Goal: Task Accomplishment & Management: Manage account settings

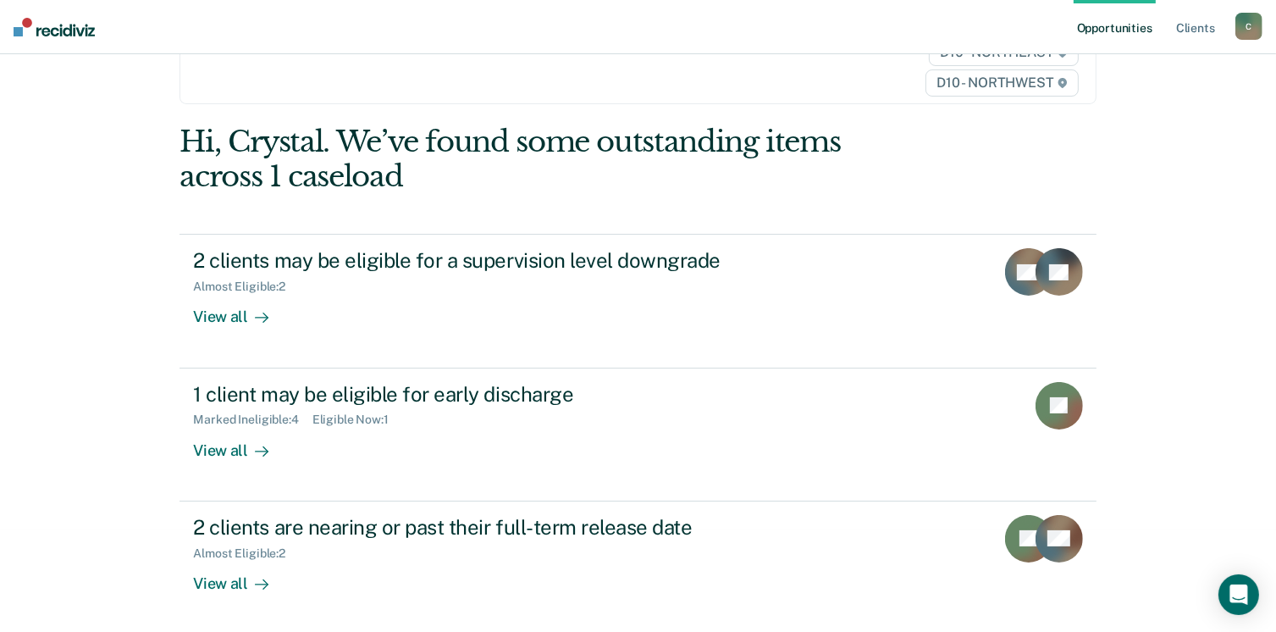
scroll to position [102, 0]
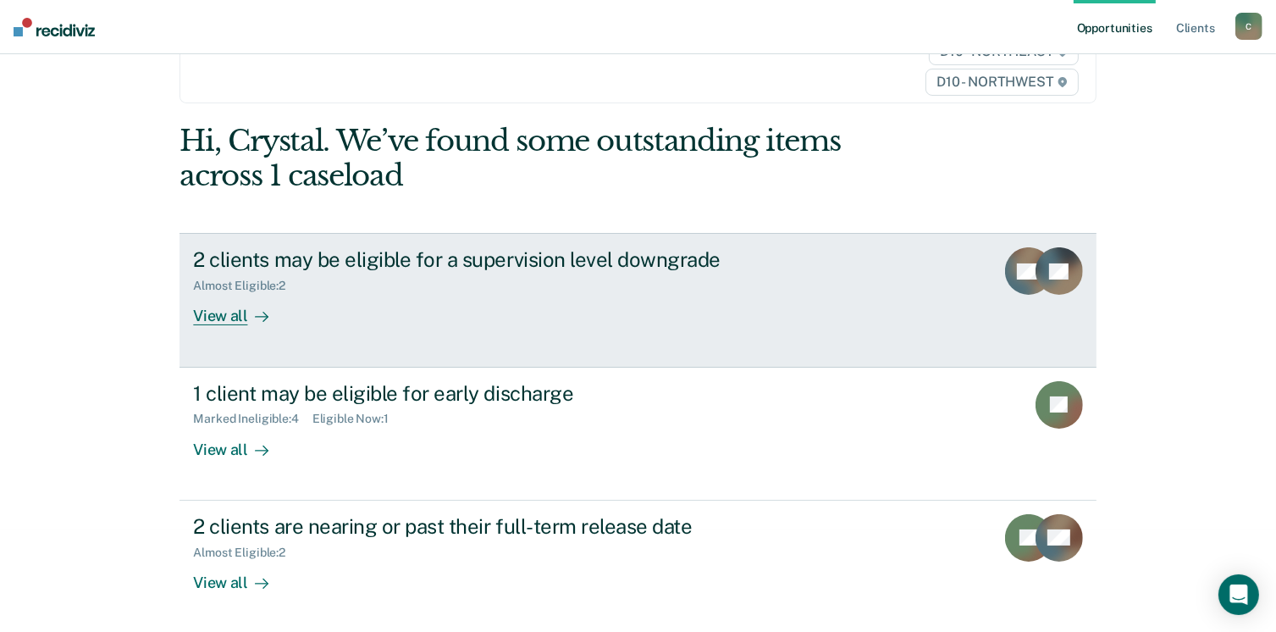
click at [213, 317] on div "View all" at bounding box center [240, 309] width 95 height 33
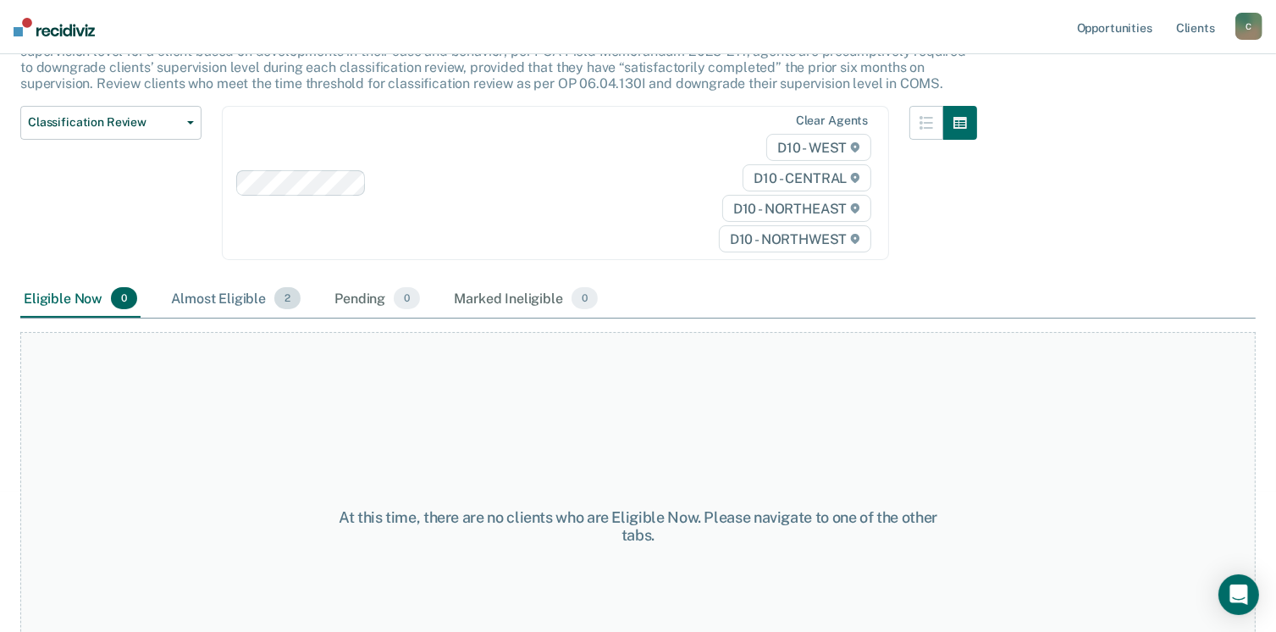
click at [230, 306] on div "Almost Eligible 2" at bounding box center [236, 298] width 136 height 37
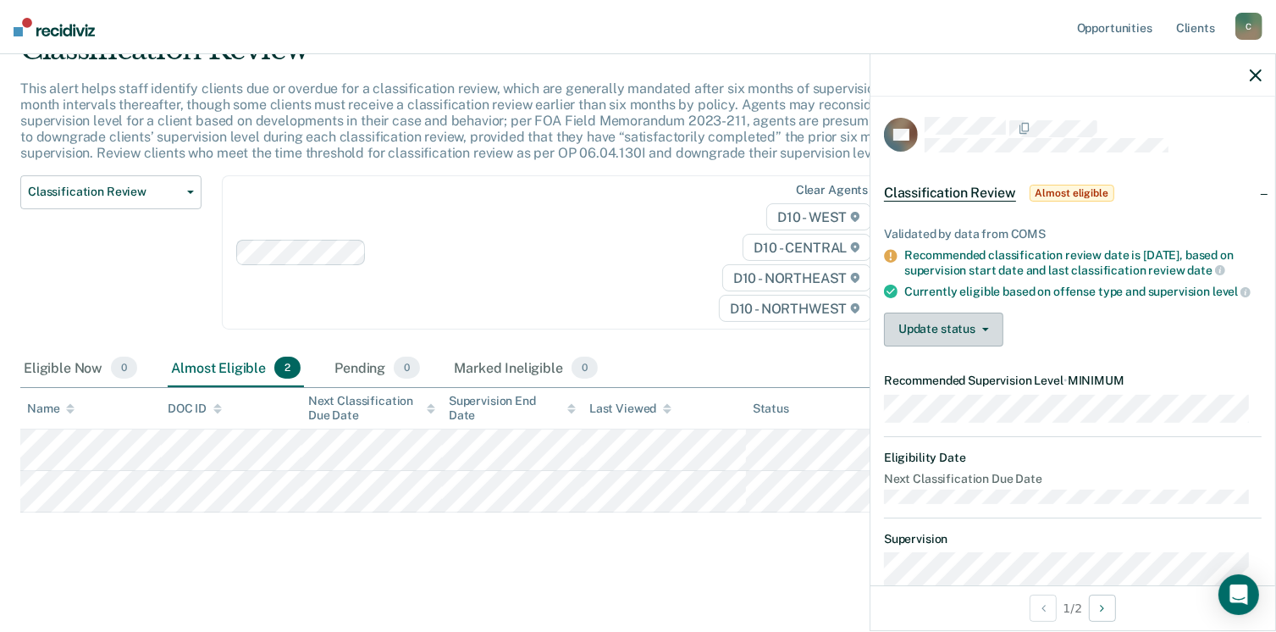
click at [980, 345] on button "Update status" at bounding box center [943, 329] width 119 height 34
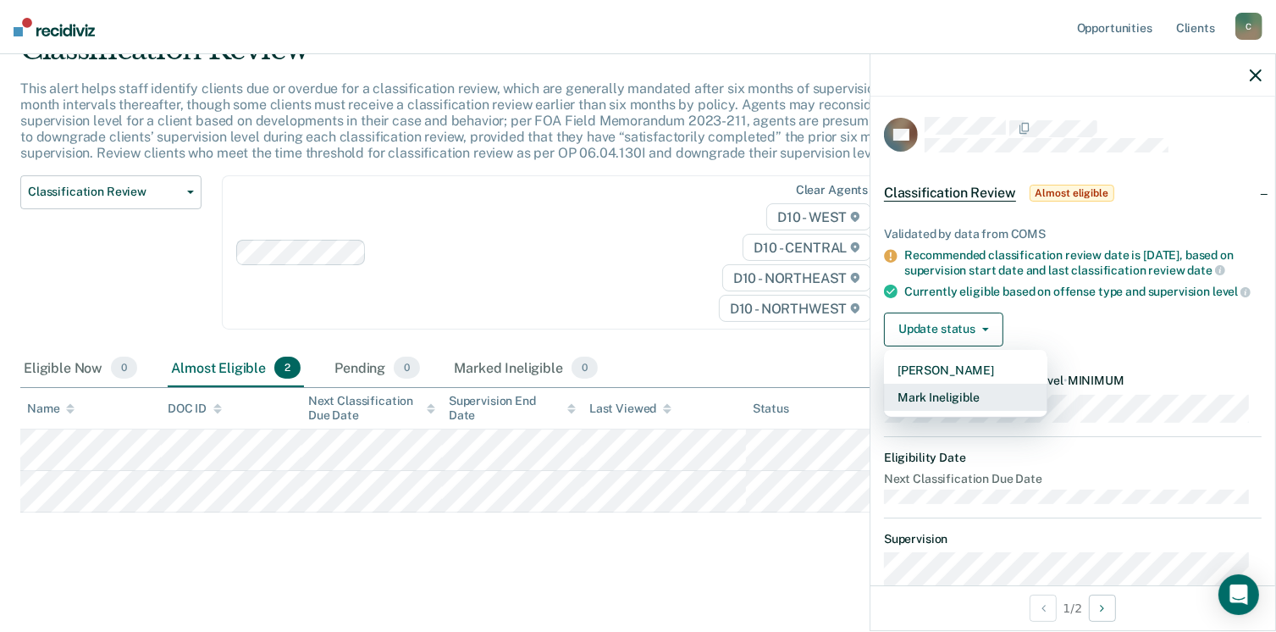
click at [949, 411] on button "Mark Ineligible" at bounding box center [965, 397] width 163 height 27
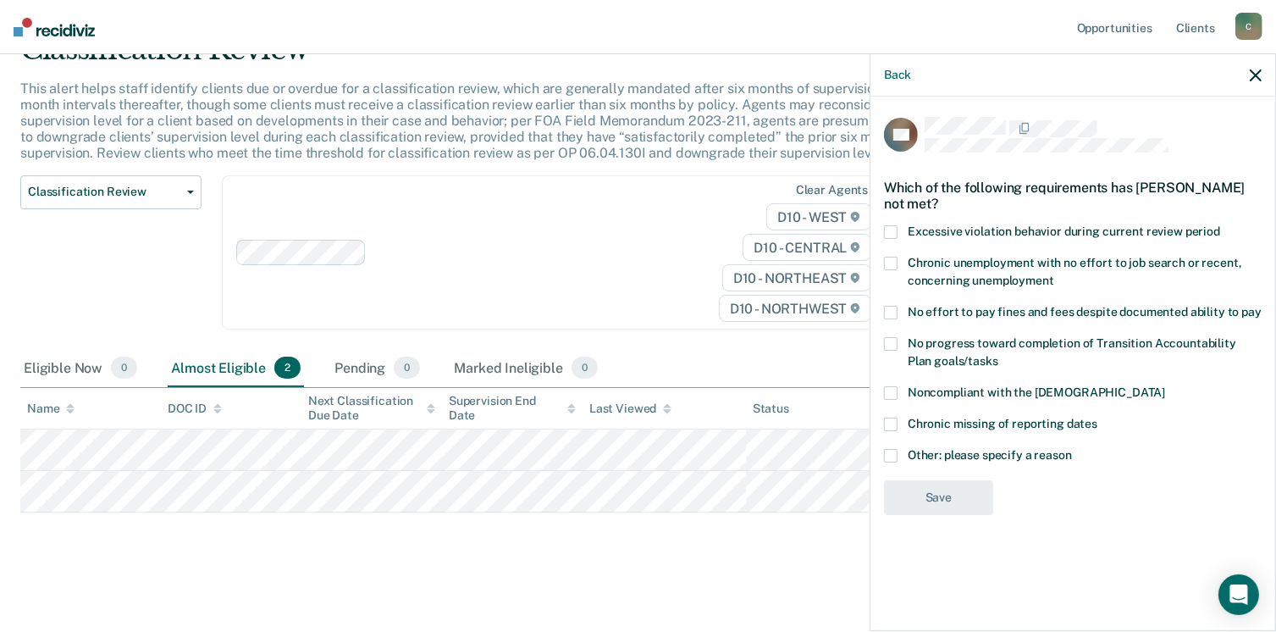
click at [889, 308] on span at bounding box center [891, 313] width 14 height 14
click at [1261, 306] on input "No effort to pay fines and fees despite documented ability to pay" at bounding box center [1261, 306] width 0 height 0
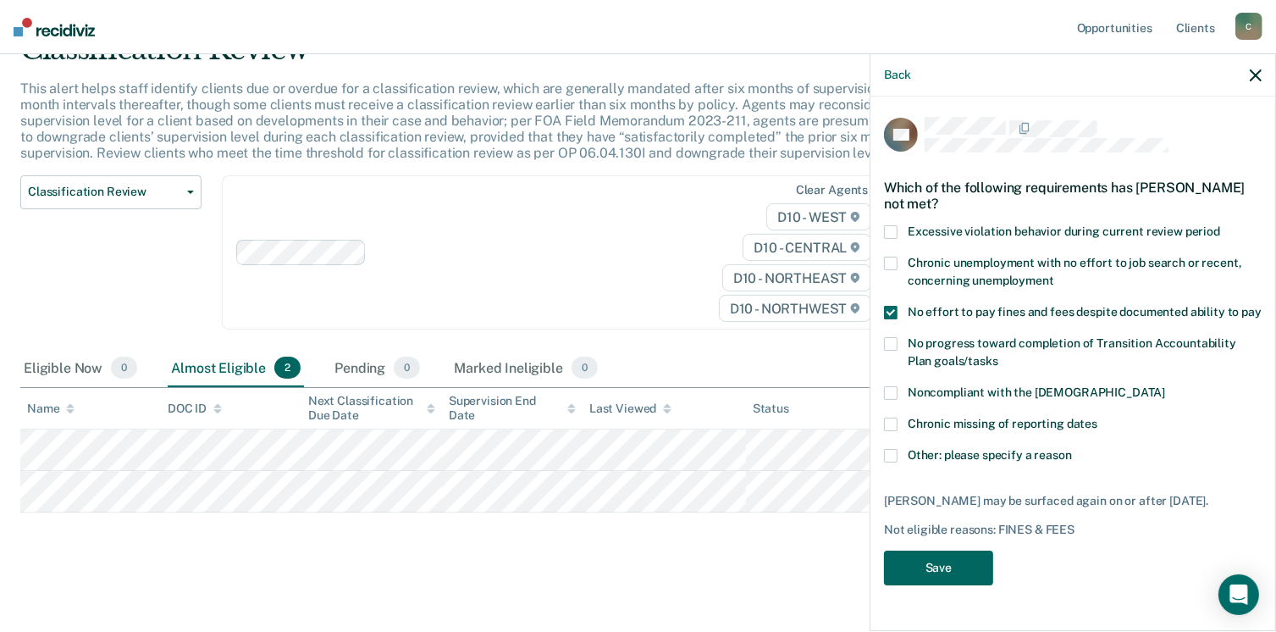
click at [941, 564] on button "Save" at bounding box center [938, 567] width 109 height 35
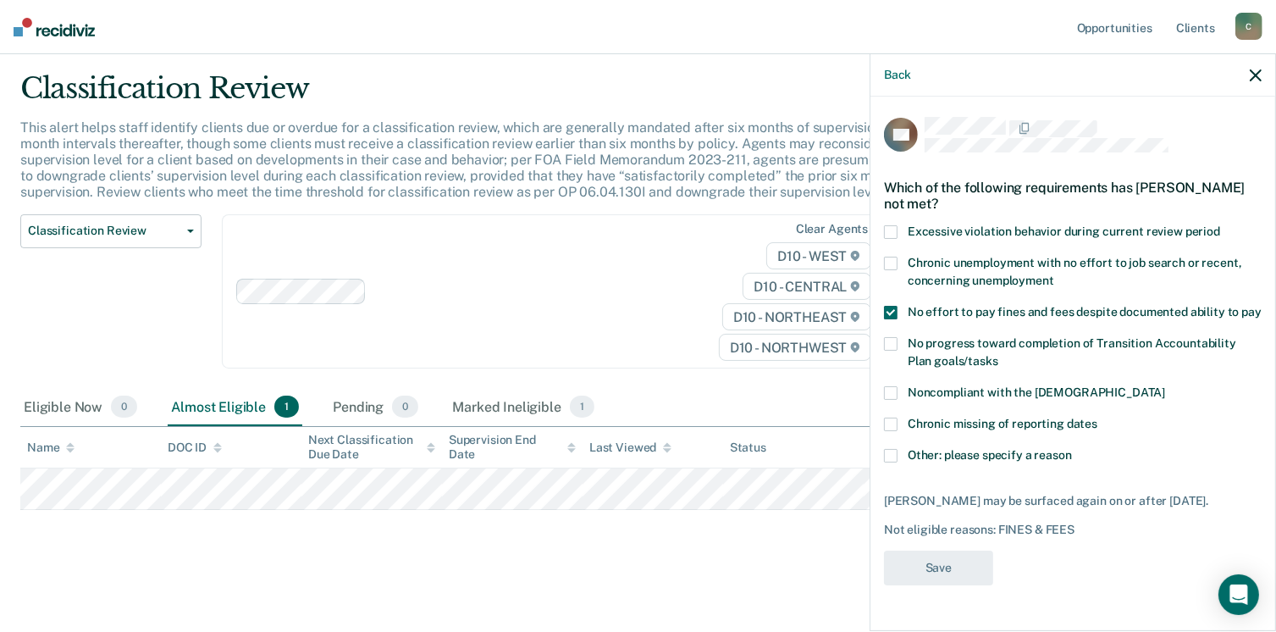
scroll to position [44, 0]
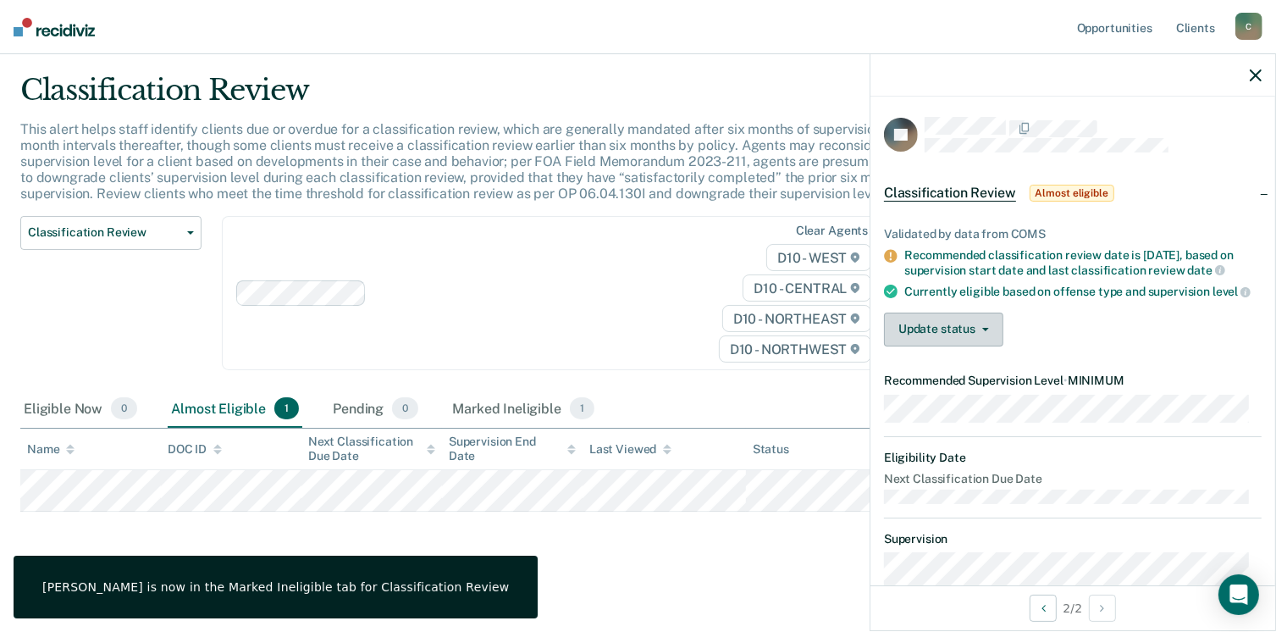
click at [988, 346] on button "Update status" at bounding box center [943, 329] width 119 height 34
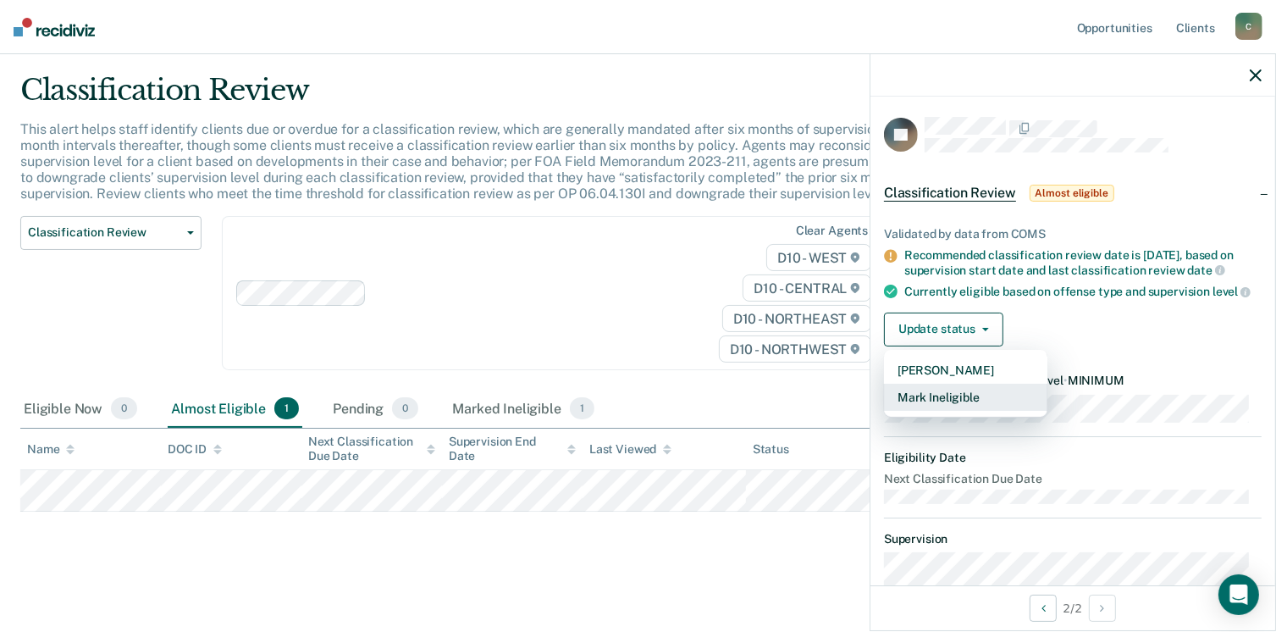
click at [975, 411] on button "Mark Ineligible" at bounding box center [965, 397] width 163 height 27
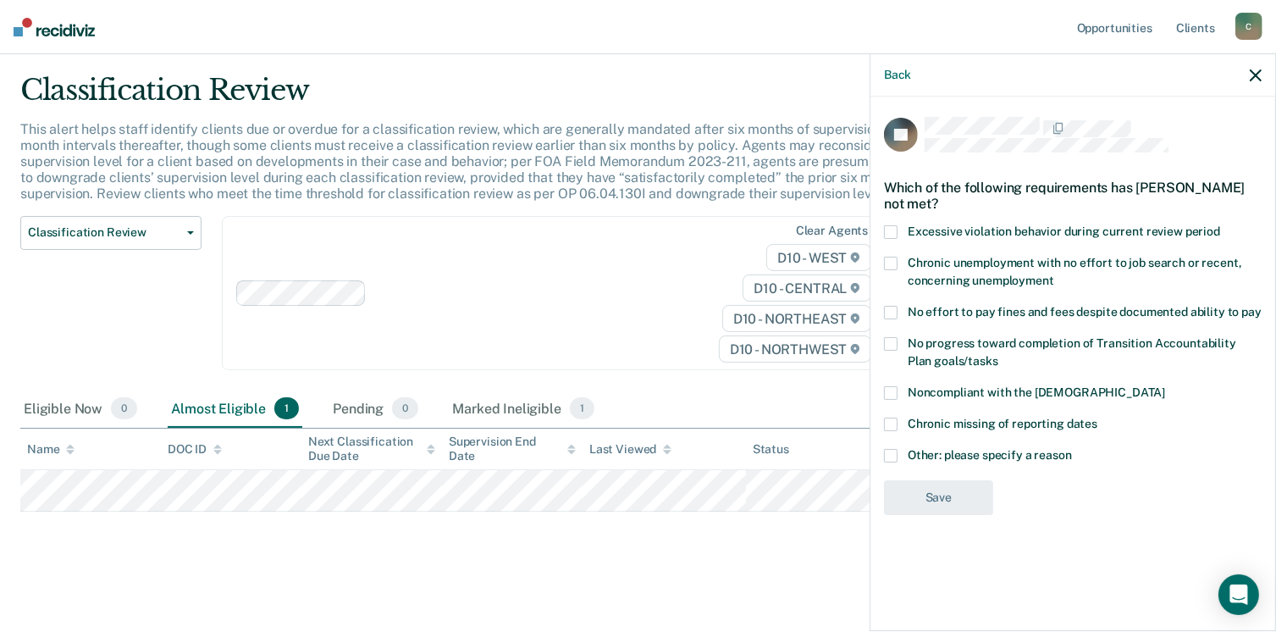
click at [904, 263] on label "Chronic unemployment with no effort to job search or recent, concerning unemplo…" at bounding box center [1073, 275] width 378 height 36
click at [1054, 274] on input "Chronic unemployment with no effort to job search or recent, concerning unemplo…" at bounding box center [1054, 274] width 0 height 0
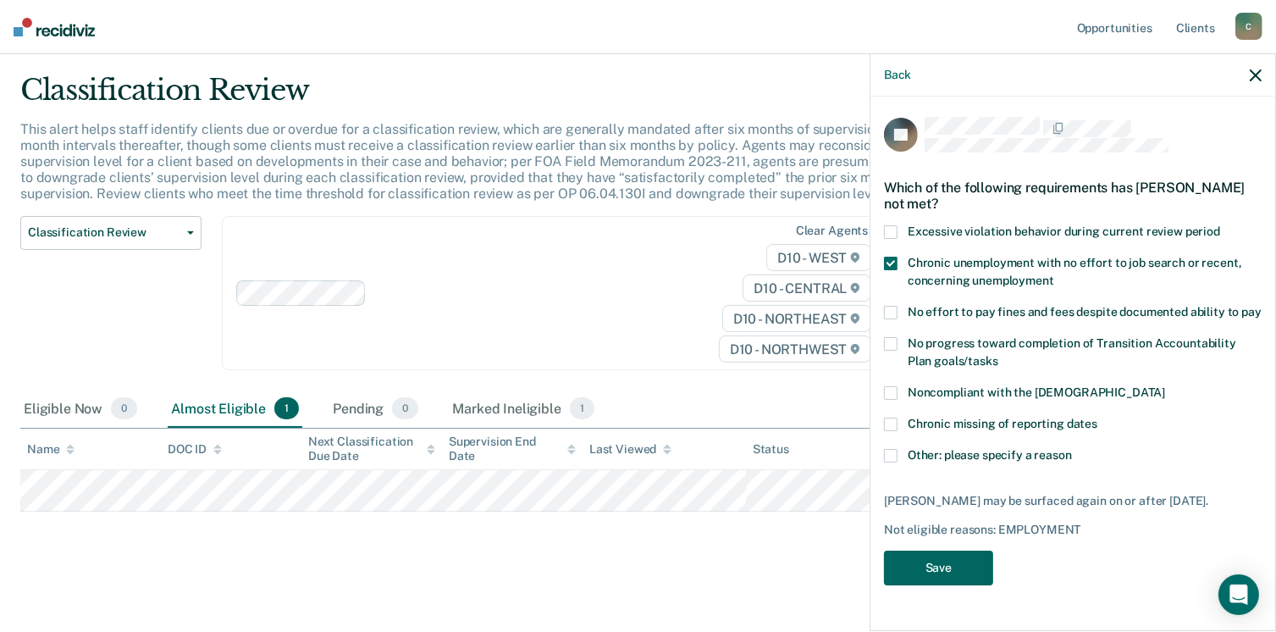
click at [925, 577] on button "Save" at bounding box center [938, 567] width 109 height 35
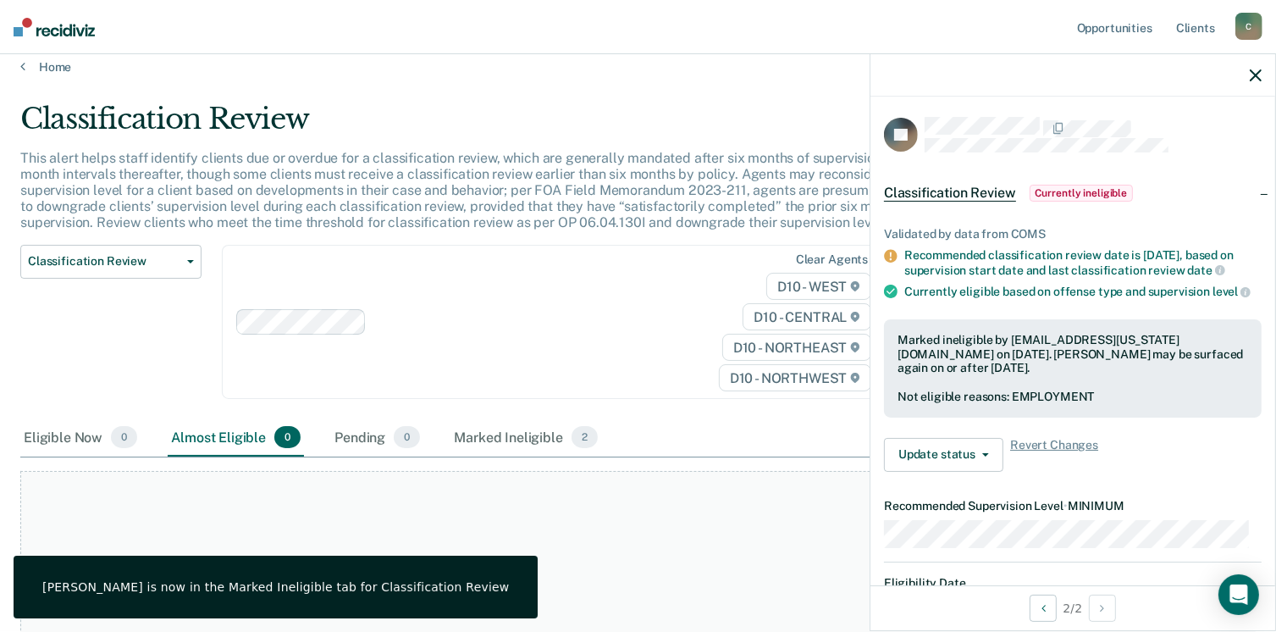
scroll to position [0, 0]
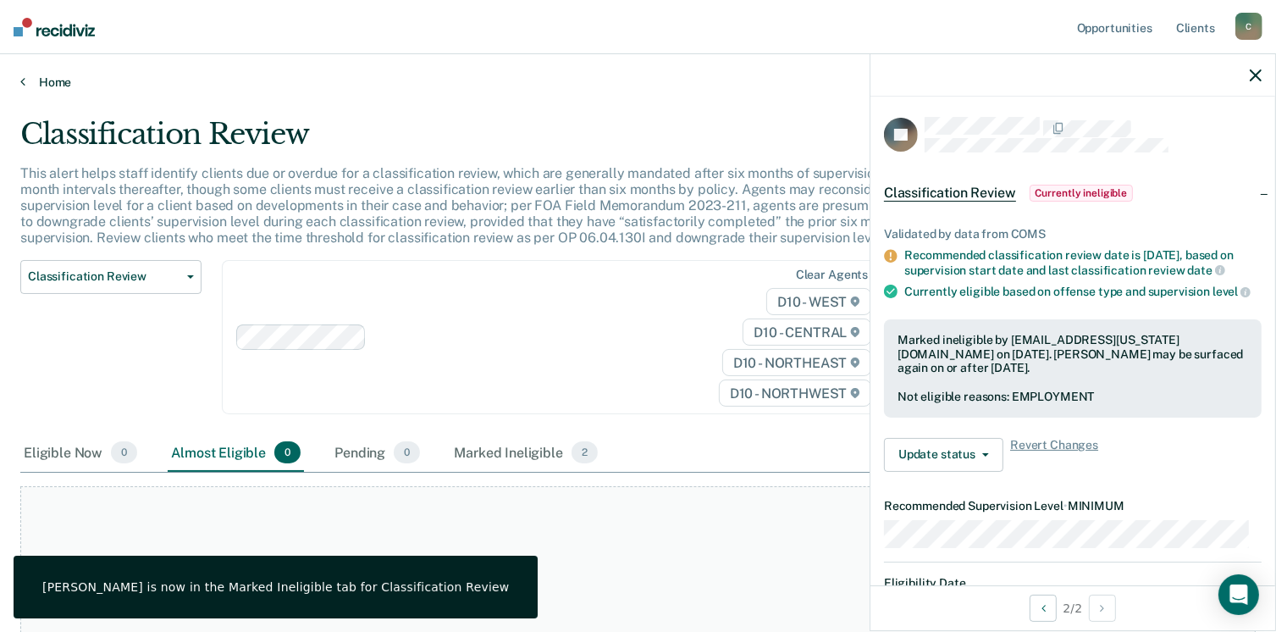
click at [68, 86] on link "Home" at bounding box center [637, 82] width 1235 height 15
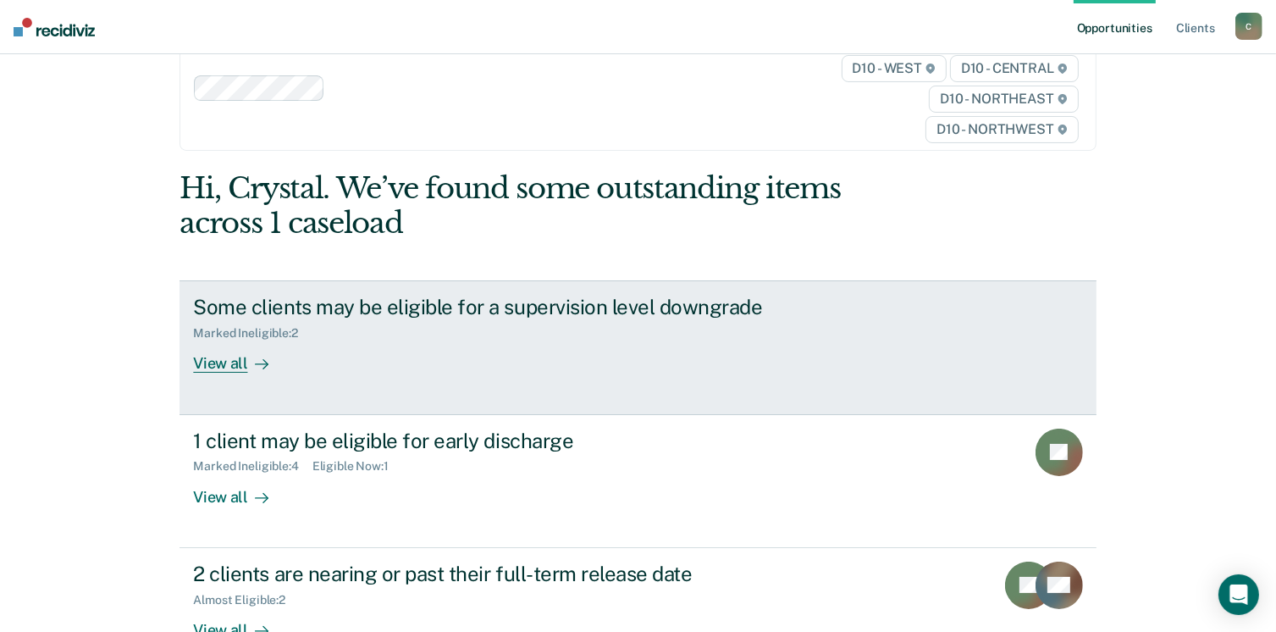
scroll to position [85, 0]
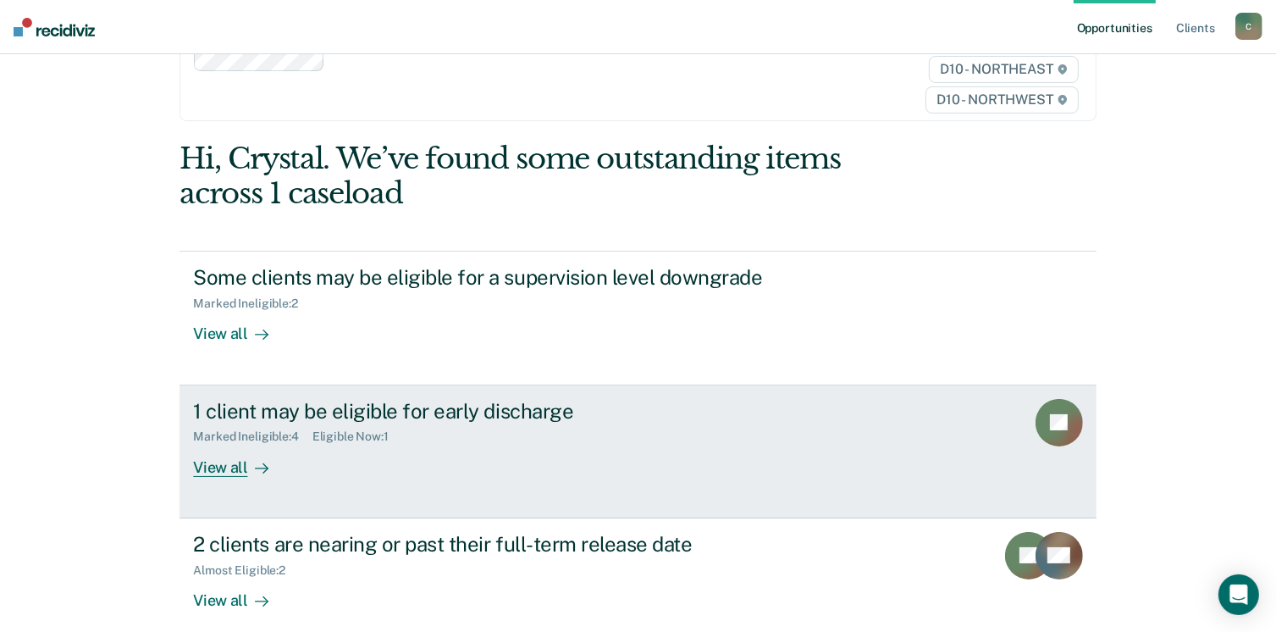
click at [221, 472] on div "View all" at bounding box center [240, 460] width 95 height 33
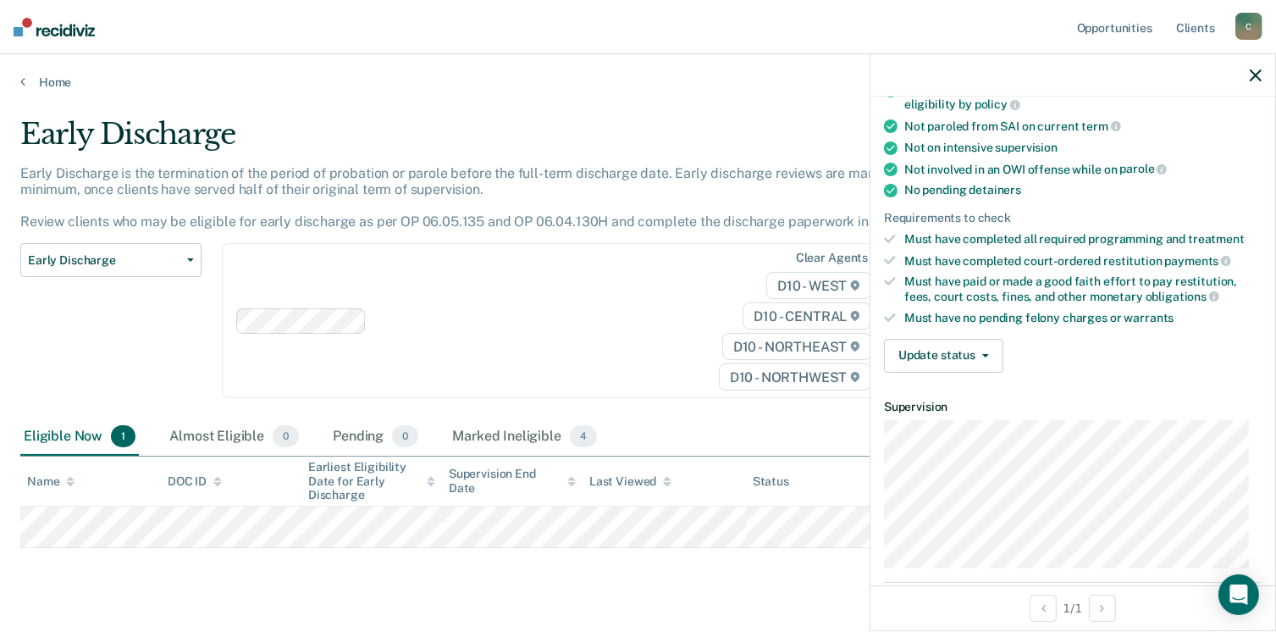
scroll to position [203, 0]
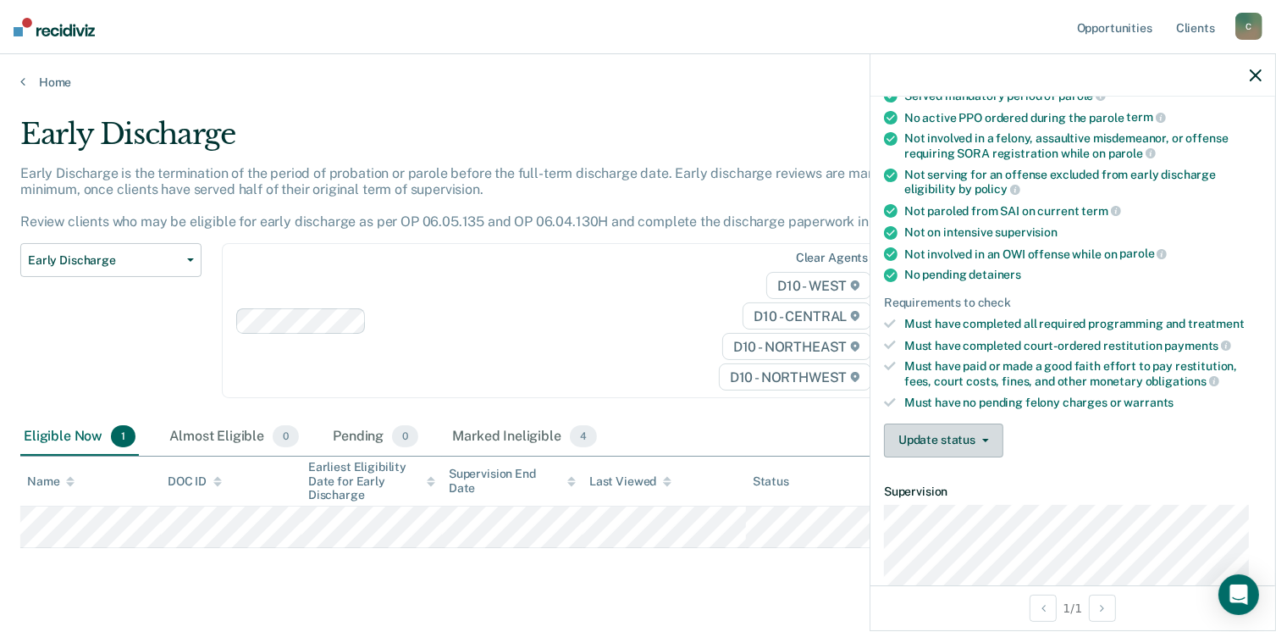
click at [987, 441] on button "Update status" at bounding box center [943, 440] width 119 height 34
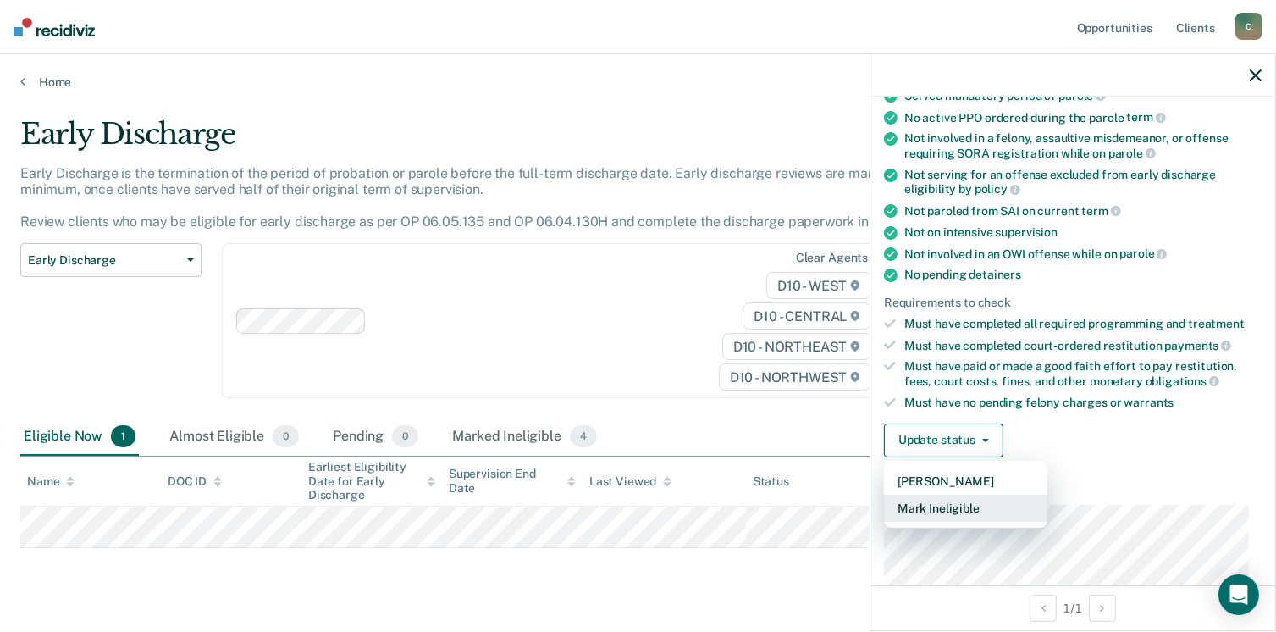
click at [999, 502] on button "Mark Ineligible" at bounding box center [965, 507] width 163 height 27
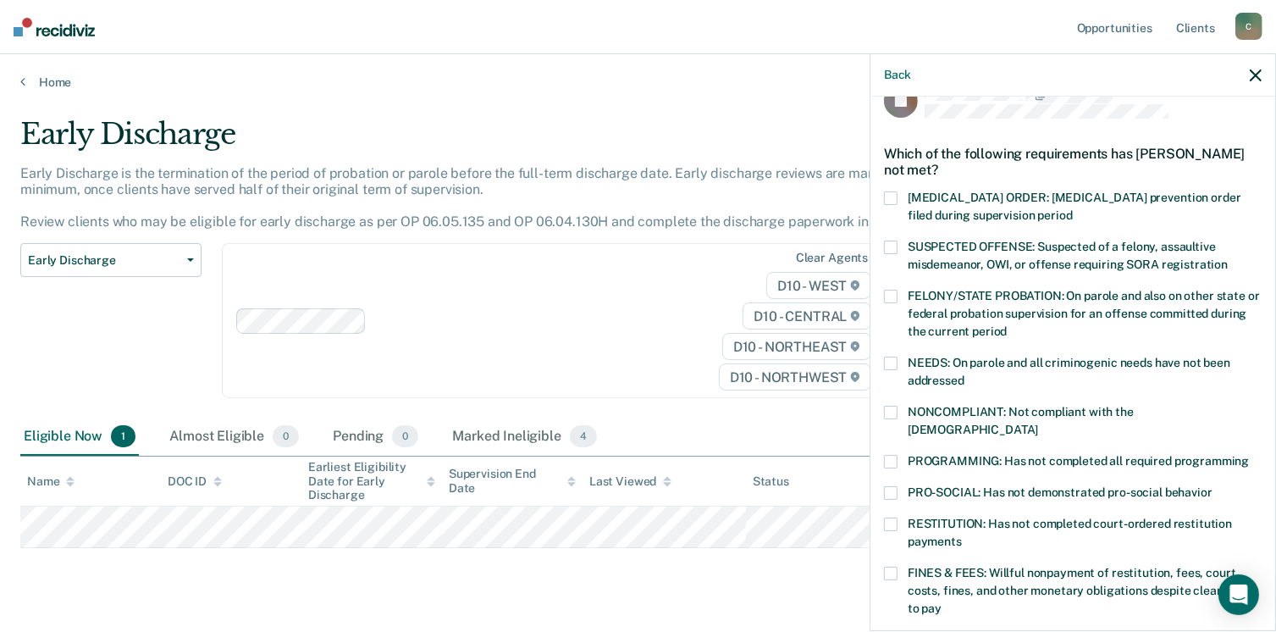
scroll to position [119, 0]
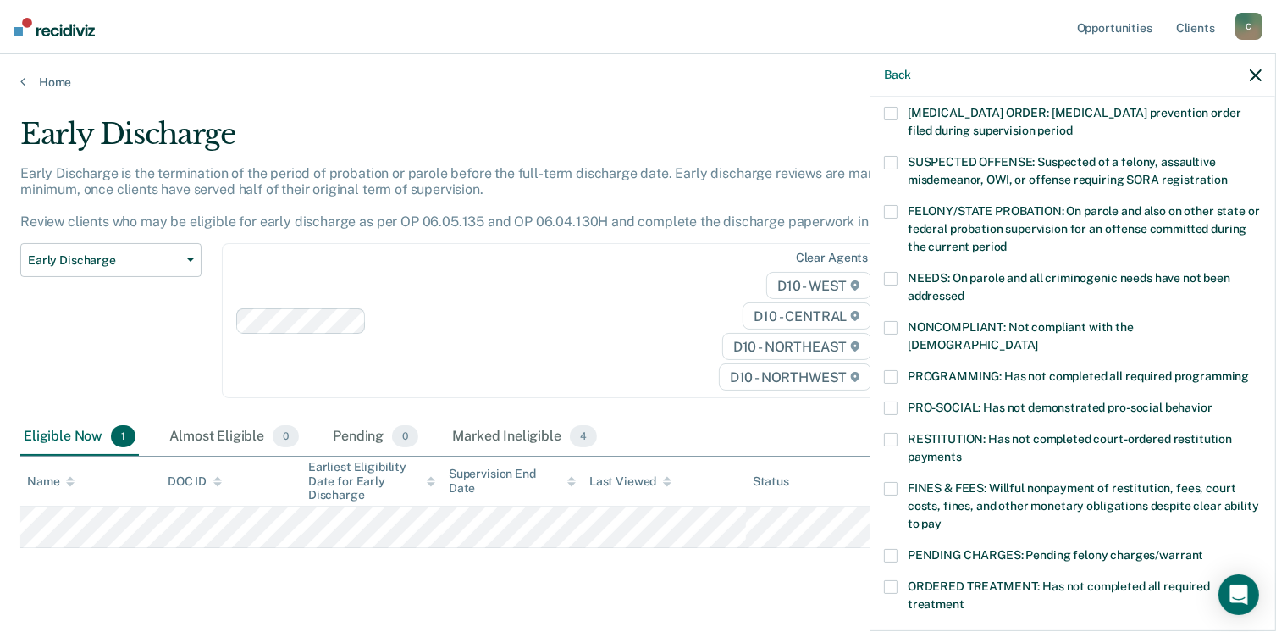
click at [894, 482] on span at bounding box center [891, 489] width 14 height 14
click at [941, 517] on input "FINES & FEES: Willful nonpayment of restitution, fees, court costs, fines, and …" at bounding box center [941, 517] width 0 height 0
click at [894, 281] on span at bounding box center [891, 279] width 14 height 14
click at [964, 290] on input "NEEDS: On parole and all criminogenic needs have not been addressed" at bounding box center [964, 290] width 0 height 0
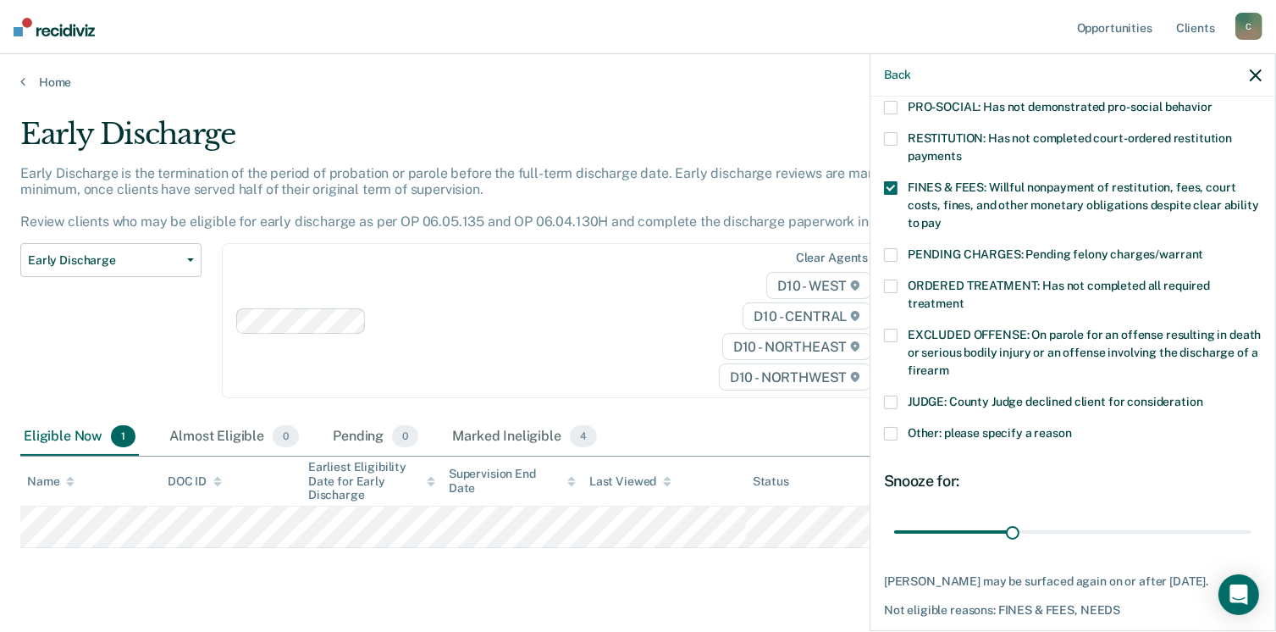
scroll to position [466, 0]
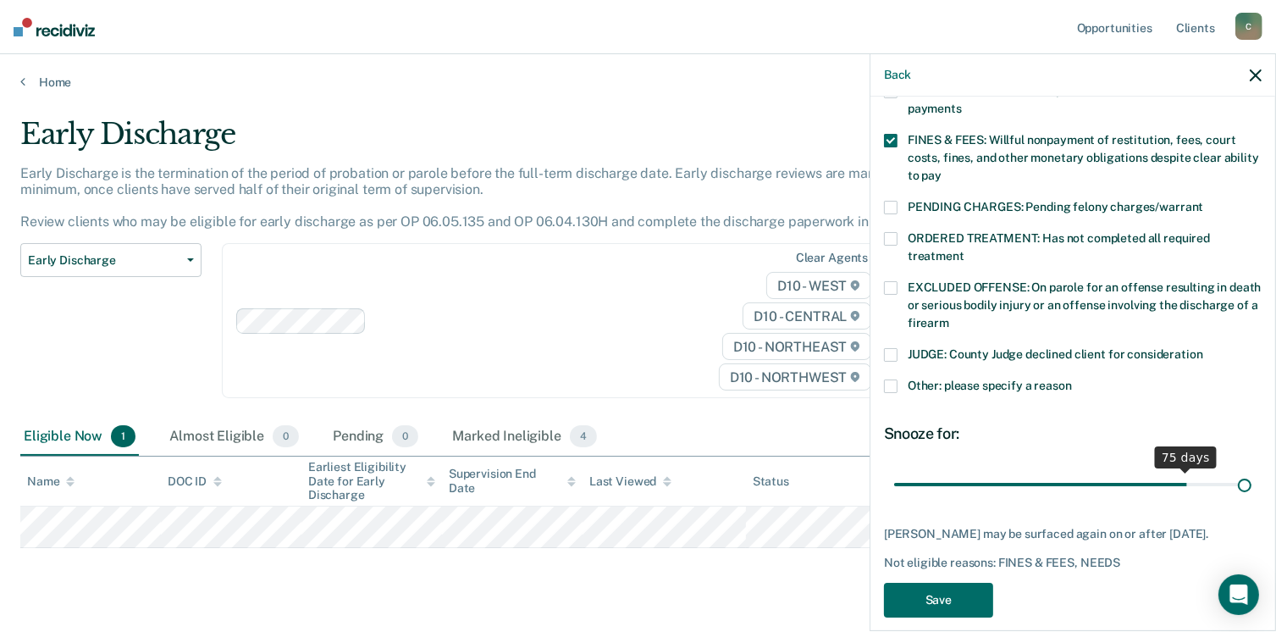
drag, startPoint x: 1009, startPoint y: 467, endPoint x: 1294, endPoint y: 423, distance: 287.8
type input "90"
click at [1251, 470] on input "range" at bounding box center [1072, 485] width 357 height 30
click at [950, 577] on div "JB Which of the following requirements has [PERSON_NAME] not met? [MEDICAL_DATA…" at bounding box center [1073, 138] width 378 height 977
click at [944, 590] on button "Save" at bounding box center [938, 599] width 109 height 35
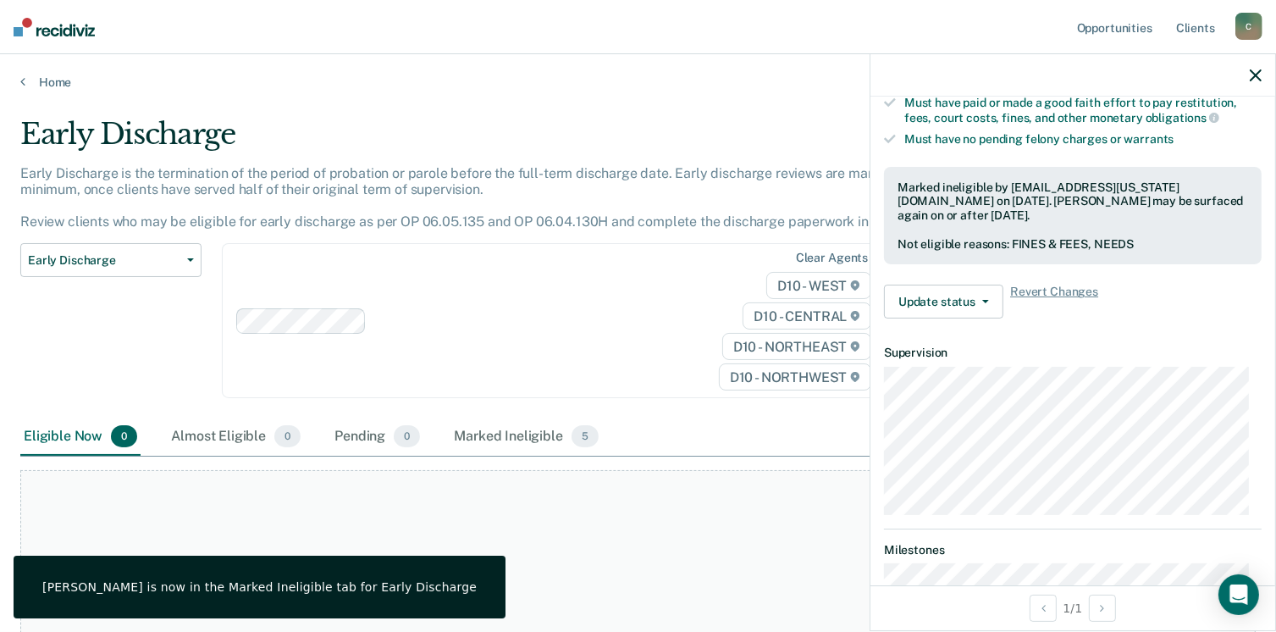
click at [41, 72] on div "Home" at bounding box center [638, 72] width 1276 height 36
click at [54, 80] on link "Home" at bounding box center [637, 82] width 1235 height 15
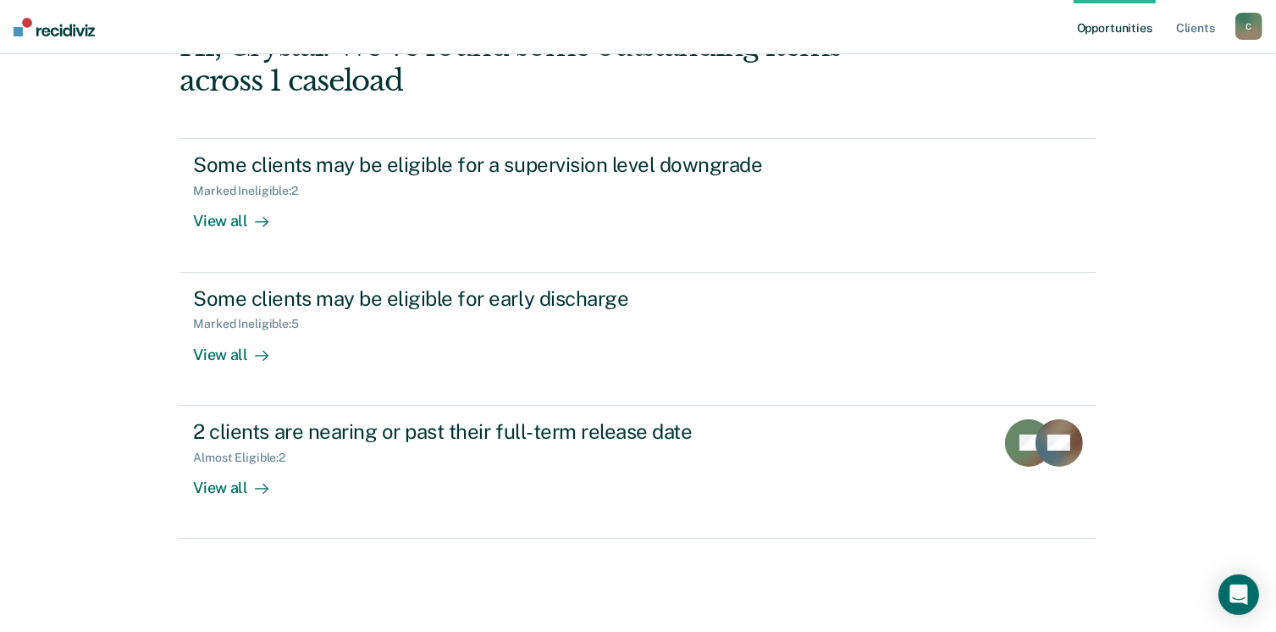
scroll to position [207, 0]
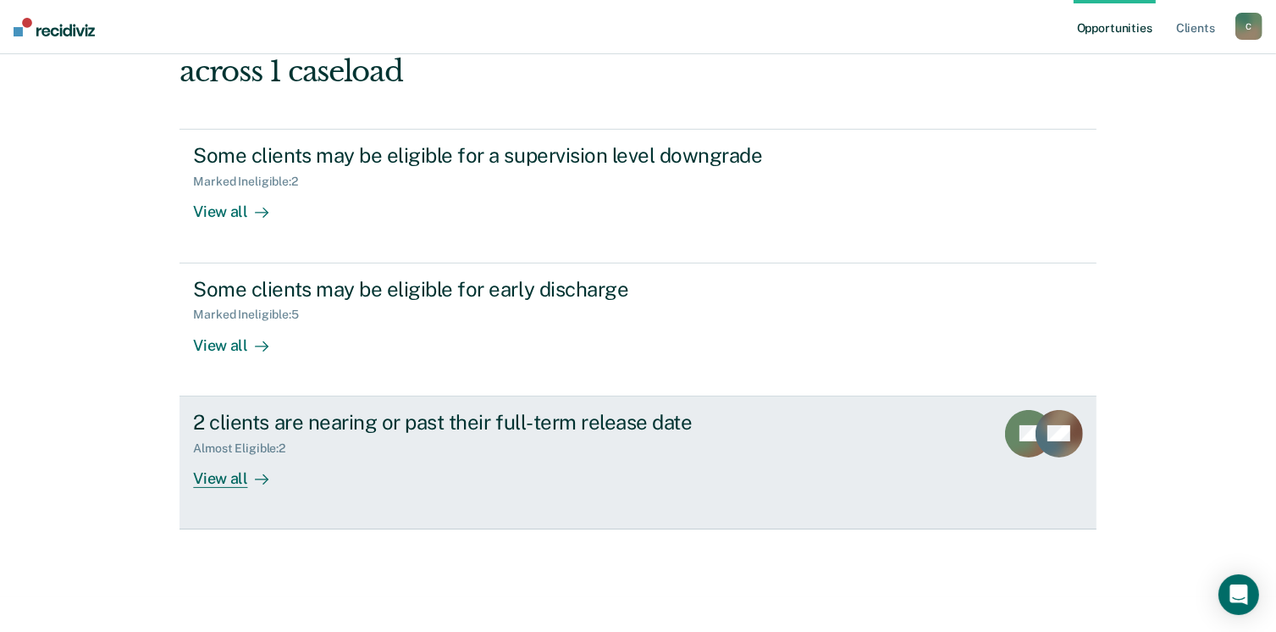
click at [220, 480] on div "View all" at bounding box center [240, 471] width 95 height 33
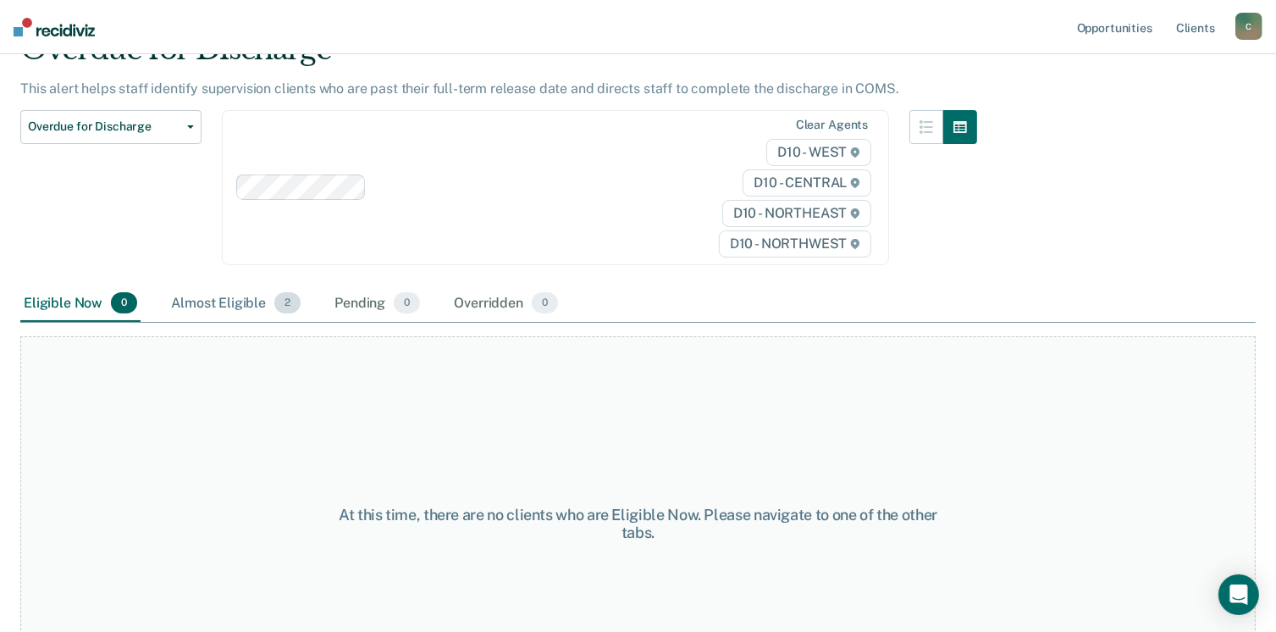
click at [213, 308] on div "Almost Eligible 2" at bounding box center [236, 303] width 136 height 37
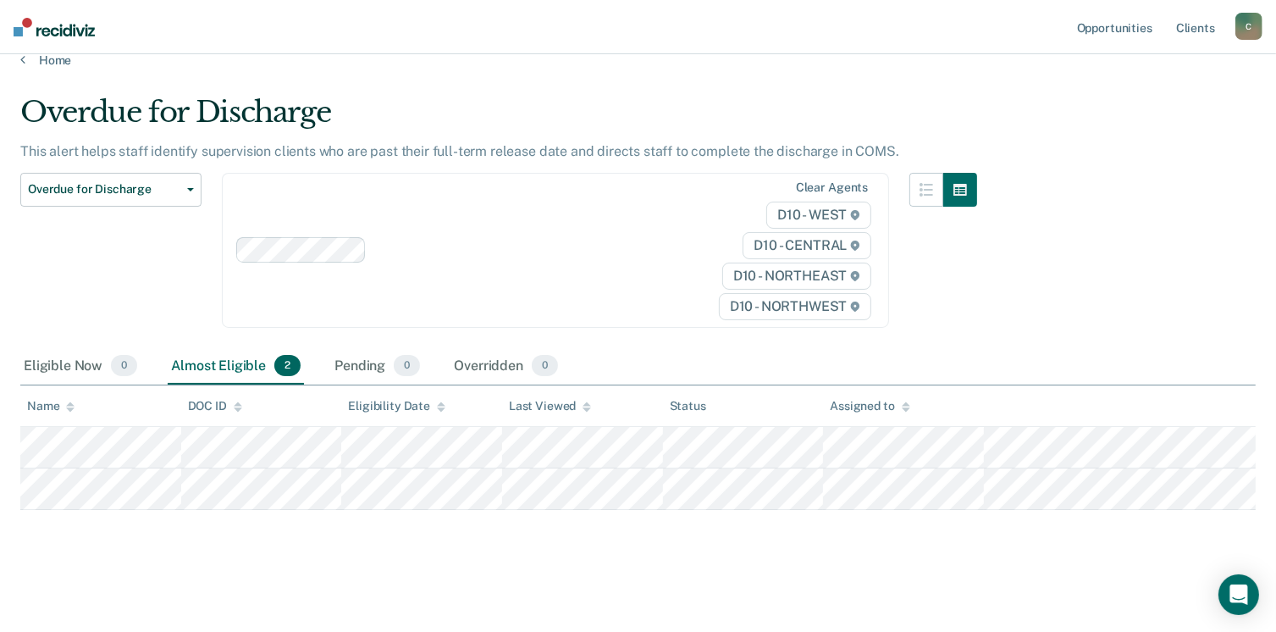
scroll to position [20, 0]
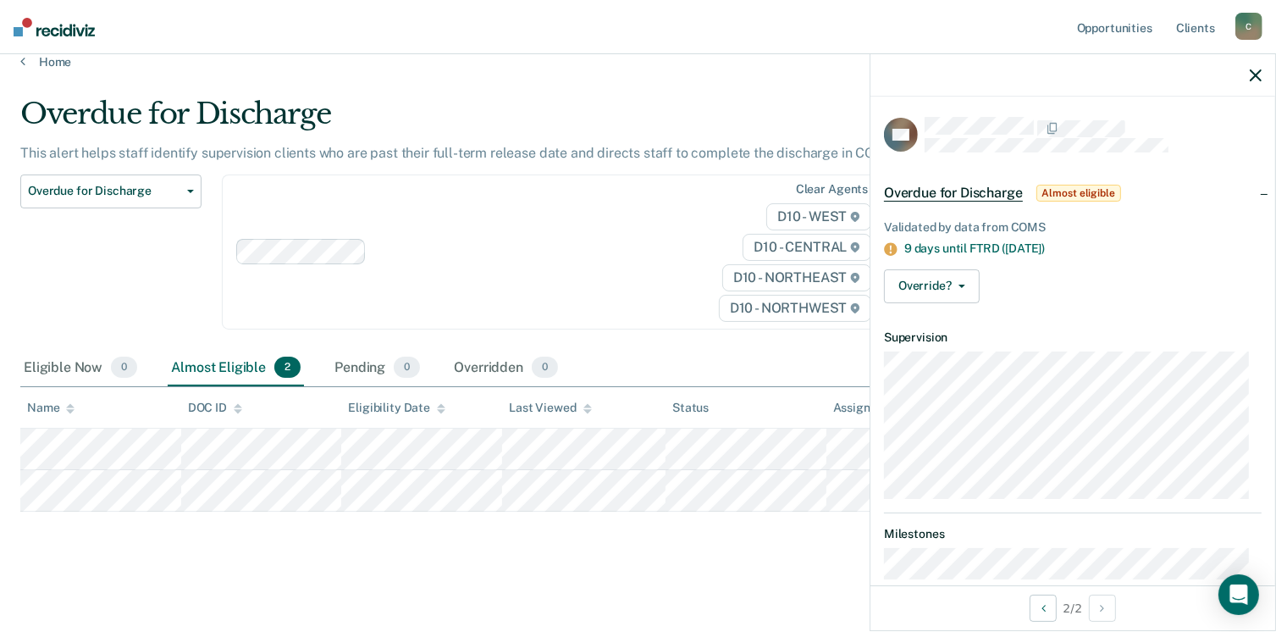
click at [803, 575] on main "Overdue for Discharge This alert helps staff identify supervision clients who a…" at bounding box center [638, 348] width 1276 height 559
